Goal: Information Seeking & Learning: Understand process/instructions

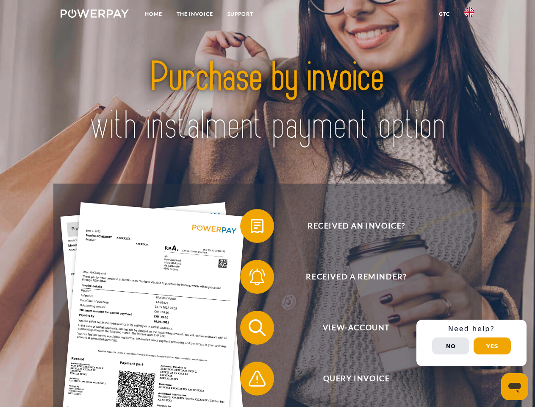
click at [95, 15] on img at bounding box center [95, 13] width 68 height 8
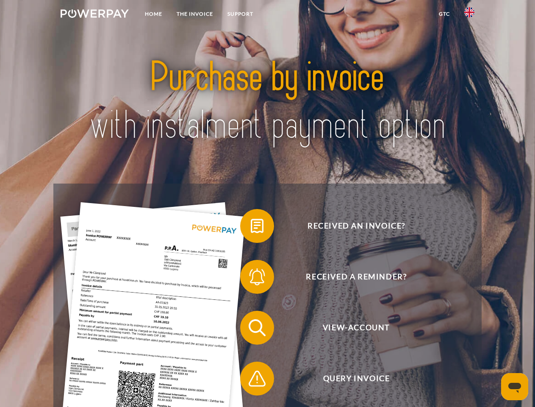
click at [470, 15] on img at bounding box center [470, 12] width 10 height 10
click at [444, 14] on link "GTC" at bounding box center [444, 13] width 25 height 15
click at [251, 228] on span at bounding box center [244, 226] width 42 height 42
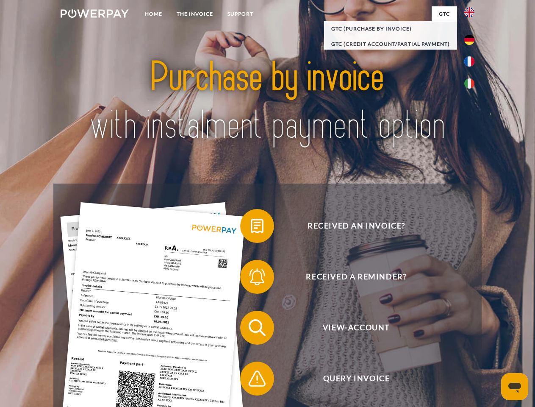
click at [251, 279] on span at bounding box center [244, 277] width 42 height 42
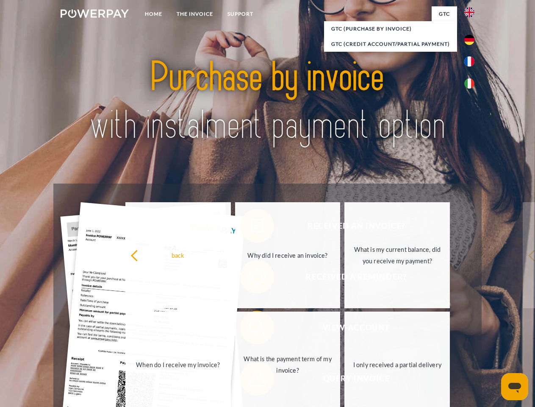
click at [251, 329] on link "What is the payment term of my invoice?" at bounding box center [288, 365] width 106 height 106
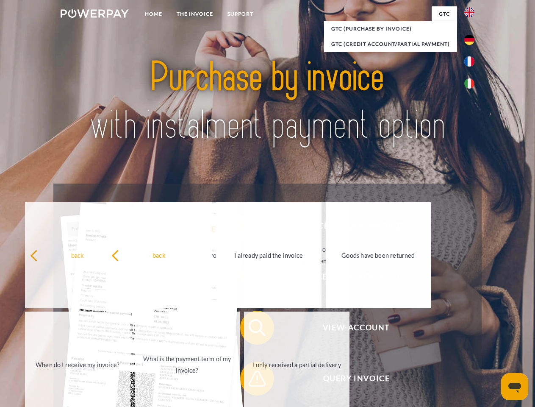
click at [251, 380] on span at bounding box center [244, 378] width 42 height 42
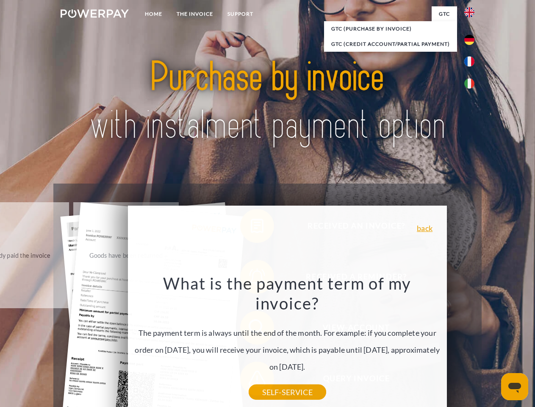
click at [472, 343] on div "Received an invoice? Received a reminder? View-Account Query Invoice" at bounding box center [267, 353] width 428 height 339
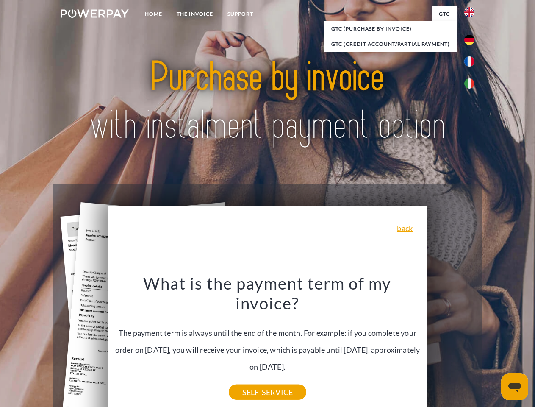
click at [451, 345] on span "View-Account" at bounding box center [357, 328] width 208 height 34
click at [493, 346] on header "Home THE INVOICE Support" at bounding box center [267, 292] width 535 height 585
